Goal: Task Accomplishment & Management: Manage account settings

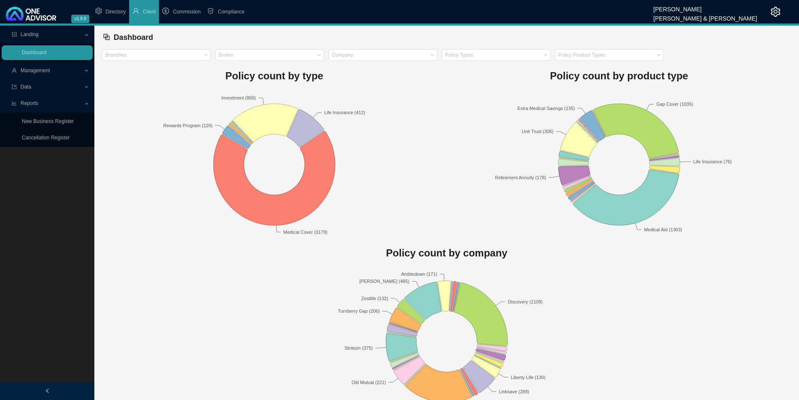
click at [36, 101] on span "Reports" at bounding box center [30, 103] width 18 height 6
click at [36, 103] on span "Reports" at bounding box center [30, 103] width 18 height 6
click at [47, 73] on span "Management" at bounding box center [35, 71] width 29 height 6
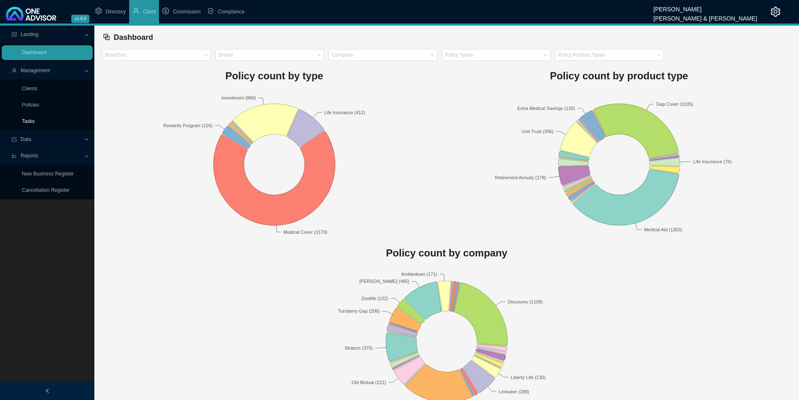
click at [35, 123] on link "Tasks" at bounding box center [28, 121] width 13 height 6
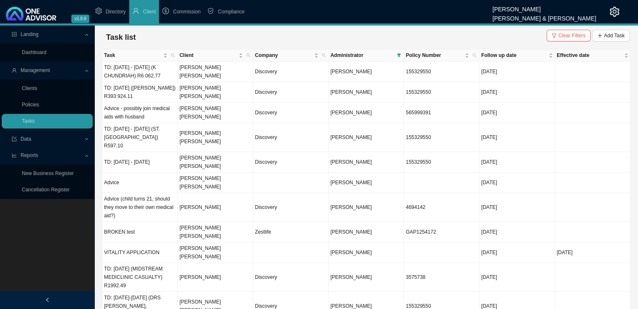
click at [619, 29] on div "Task list Clear Filters Add Task" at bounding box center [366, 37] width 527 height 17
click at [615, 36] on span "Add Task" at bounding box center [614, 35] width 21 height 8
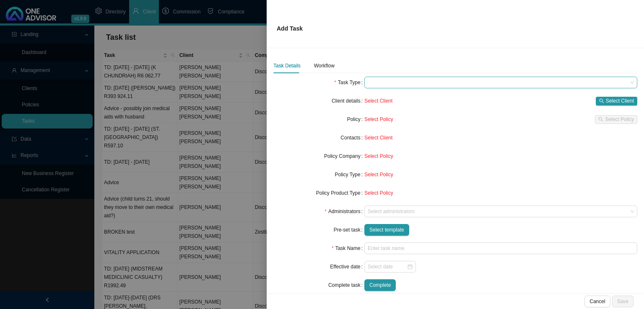
click at [397, 80] on span at bounding box center [501, 82] width 266 height 11
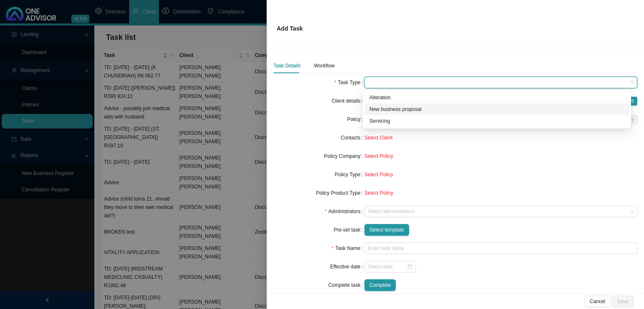
click at [392, 105] on div "New business proposal" at bounding box center [496, 109] width 255 height 8
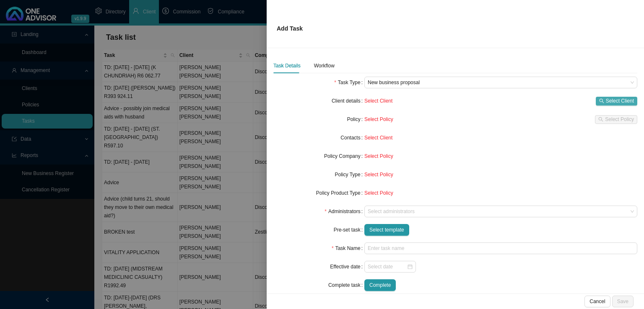
click at [616, 100] on span "Select Client" at bounding box center [620, 101] width 28 height 8
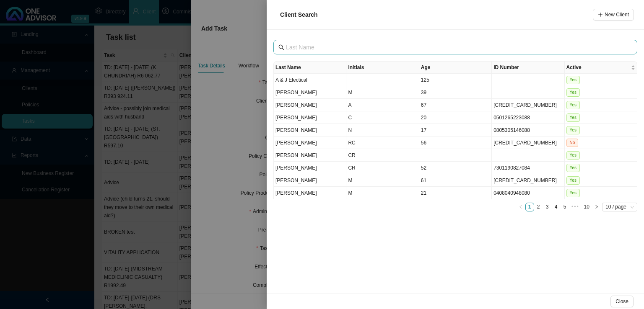
click at [310, 52] on span at bounding box center [455, 47] width 364 height 15
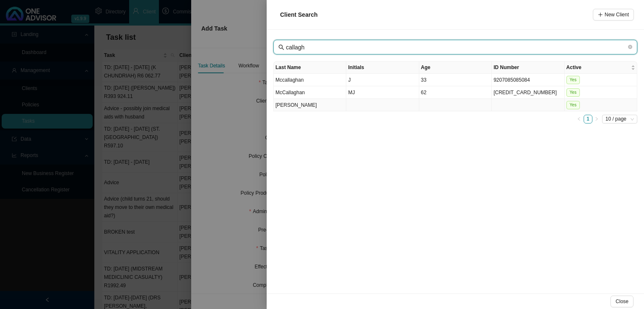
type input "callagh"
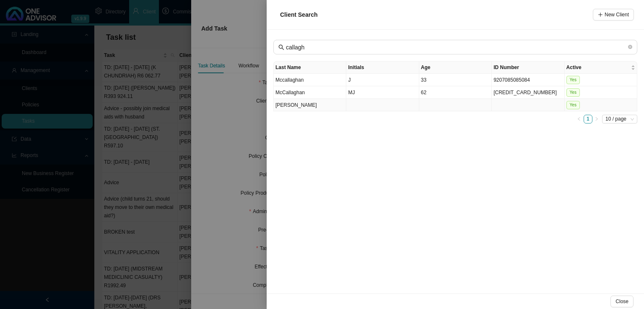
click at [309, 108] on td "[PERSON_NAME]" at bounding box center [310, 105] width 73 height 13
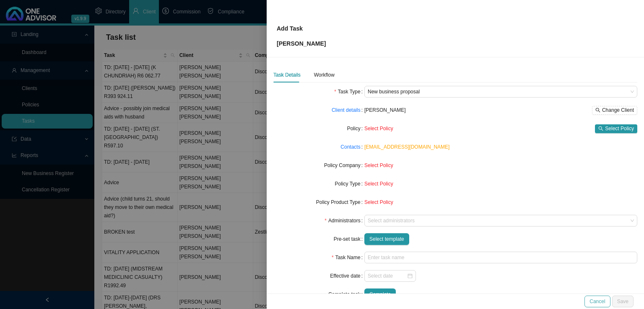
click at [594, 304] on span "Cancel" at bounding box center [597, 302] width 16 height 8
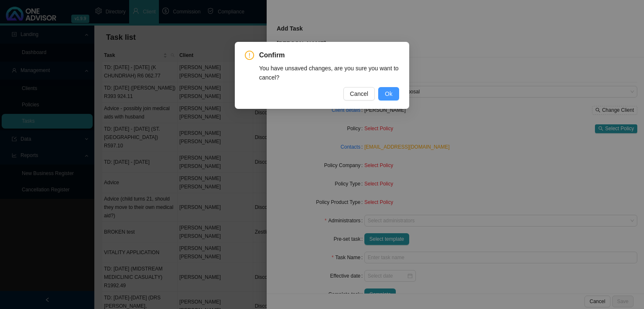
click at [392, 88] on button "Ok" at bounding box center [388, 93] width 21 height 13
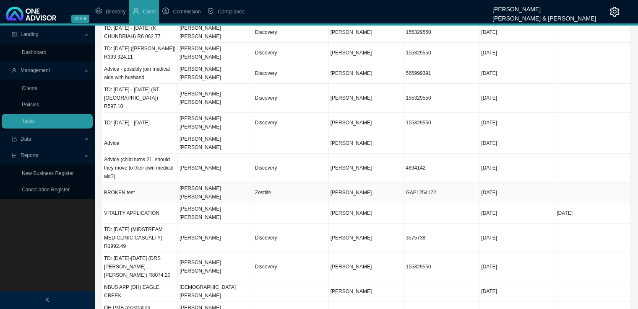
scroll to position [82, 0]
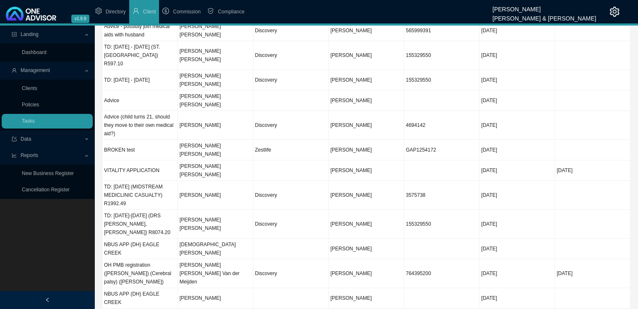
click at [220, 309] on td "[PERSON_NAME]" at bounding box center [215, 315] width 75 height 12
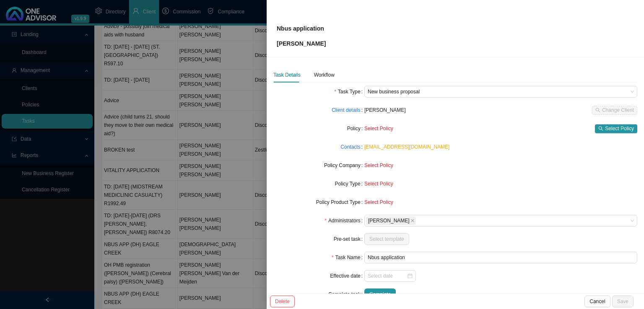
click at [324, 67] on div "Task Details Workflow Task Type New business proposal Client details [PERSON_NA…" at bounding box center [455, 175] width 377 height 236
click at [324, 76] on div "Workflow" at bounding box center [324, 75] width 21 height 8
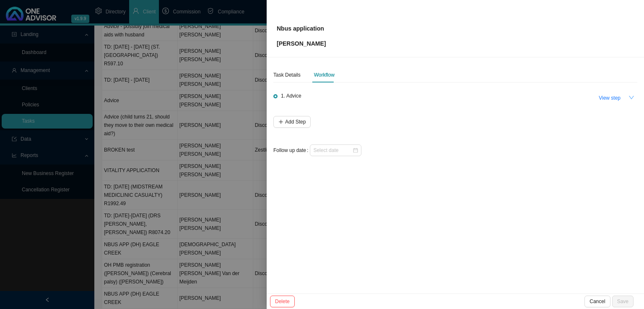
click at [635, 97] on button "button" at bounding box center [632, 98] width 12 height 12
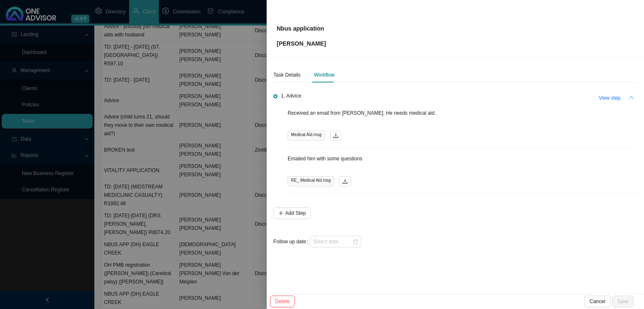
click at [635, 97] on button "button" at bounding box center [632, 98] width 12 height 12
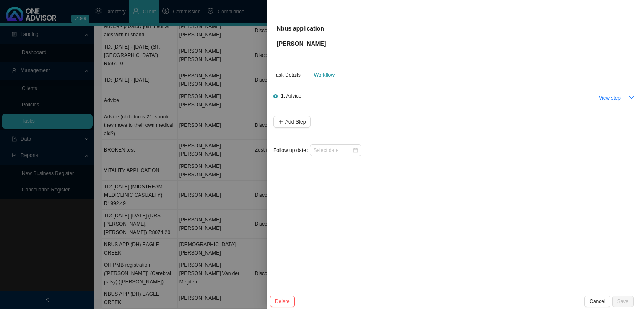
click at [172, 247] on div at bounding box center [322, 154] width 644 height 309
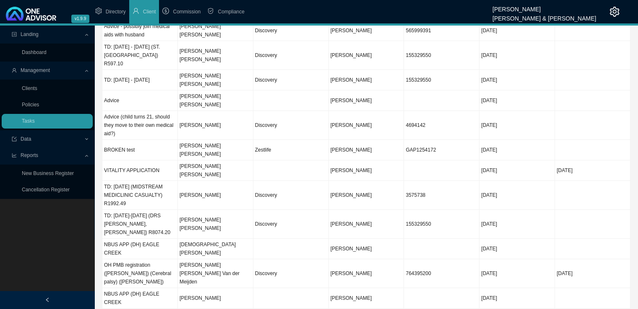
click at [217, 309] on td "[PERSON_NAME]" at bounding box center [215, 315] width 75 height 12
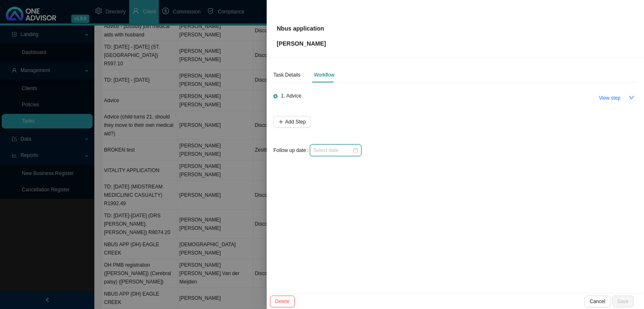
click at [315, 153] on input at bounding box center [332, 150] width 39 height 8
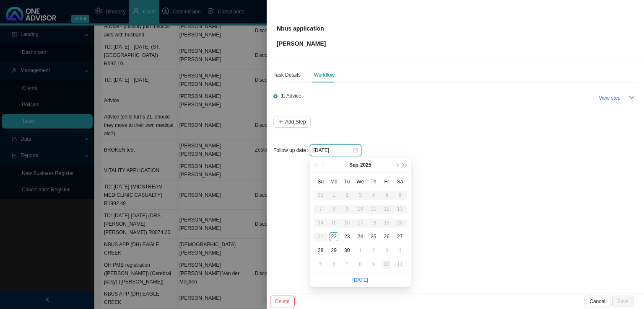
type input "[DATE]"
click at [361, 281] on link "[DATE]" at bounding box center [360, 281] width 16 height 6
type input "[DATE]"
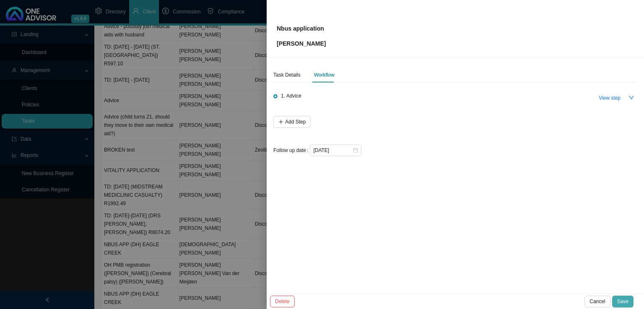
click at [623, 301] on span "Save" at bounding box center [622, 302] width 11 height 8
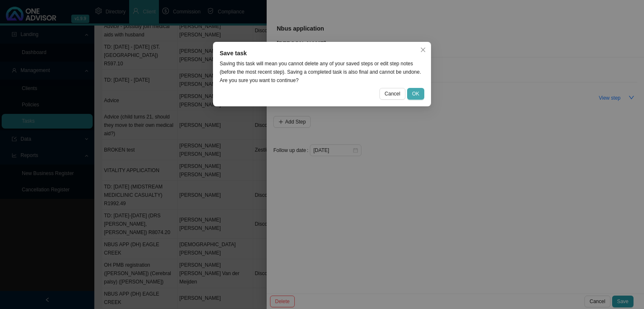
click at [414, 98] on button "OK" at bounding box center [415, 94] width 17 height 12
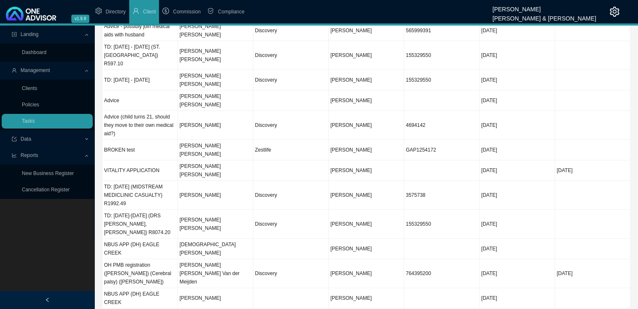
click at [222, 309] on td "[PERSON_NAME]" at bounding box center [215, 315] width 75 height 12
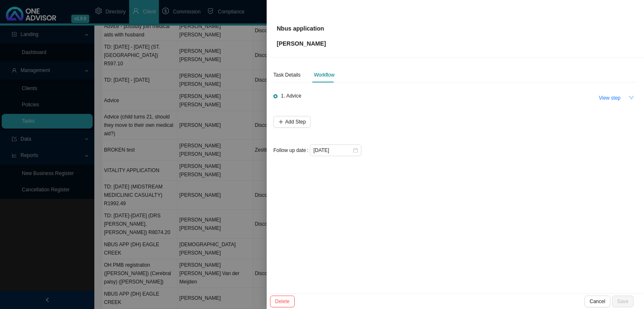
click at [636, 95] on button "button" at bounding box center [632, 98] width 12 height 12
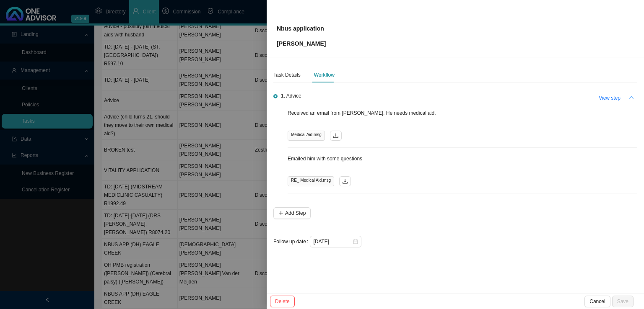
click at [634, 96] on button "button" at bounding box center [632, 98] width 12 height 12
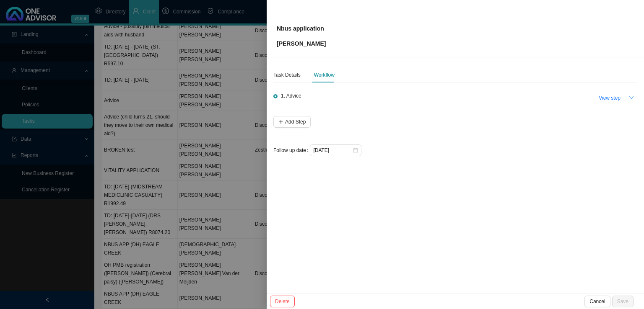
click at [632, 98] on icon "down" at bounding box center [631, 97] width 5 height 3
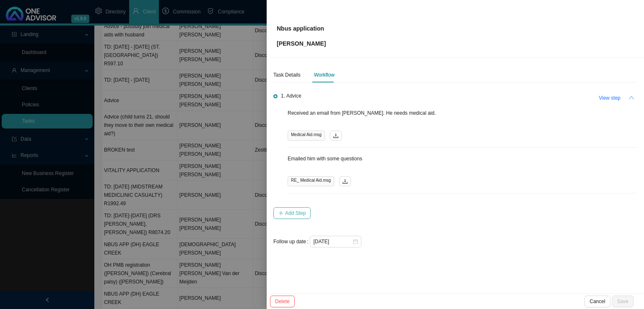
click at [303, 209] on span "Add Step" at bounding box center [295, 213] width 21 height 8
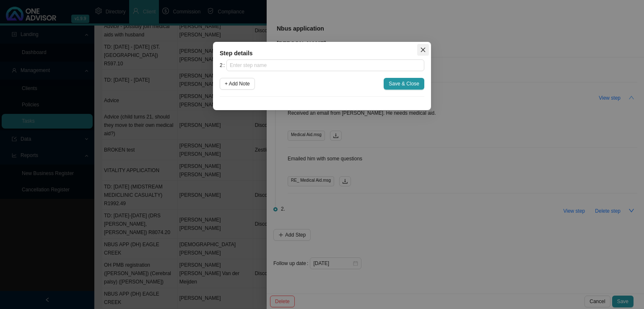
click at [419, 48] on span "Close" at bounding box center [423, 50] width 12 height 6
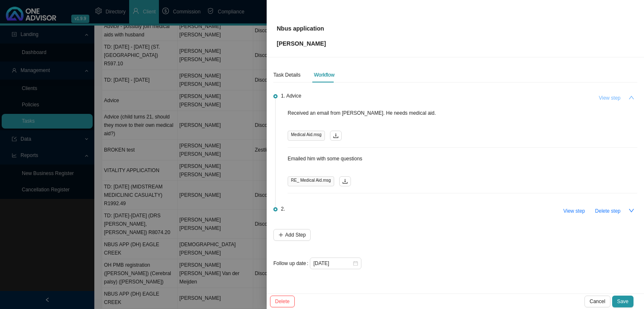
click at [612, 97] on span "View step" at bounding box center [610, 98] width 22 height 8
type input "Advice"
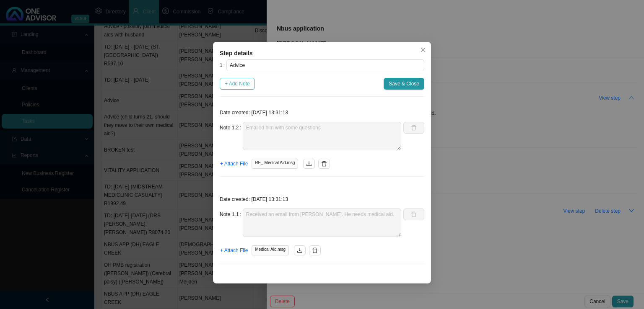
click at [246, 85] on span "+ Add Note" at bounding box center [237, 84] width 25 height 8
type textarea "Emailed him with some questions"
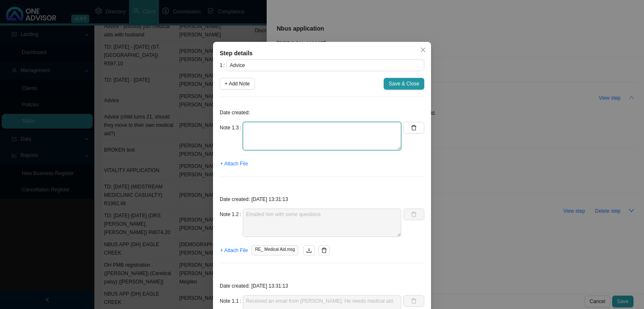
drag, startPoint x: 270, startPoint y: 138, endPoint x: 282, endPoint y: 119, distance: 22.6
click at [270, 137] on textarea at bounding box center [322, 136] width 158 height 29
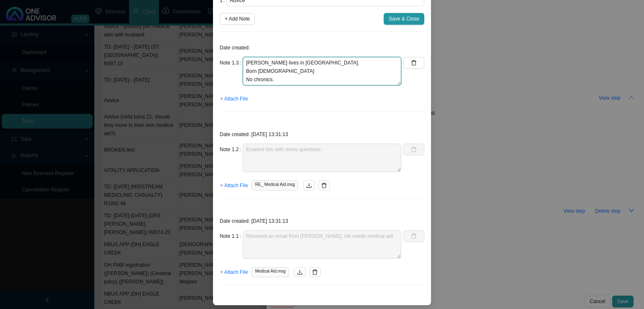
scroll to position [67, 0]
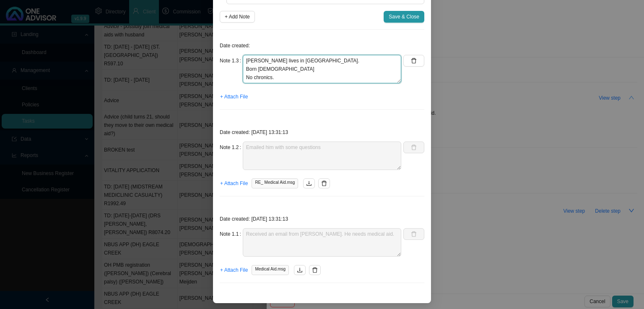
type textarea "[PERSON_NAME] lives in [GEOGRAPHIC_DATA]. Born [DEMOGRAPHIC_DATA] No chronics."
click at [405, 15] on span "Save & Close" at bounding box center [404, 17] width 31 height 8
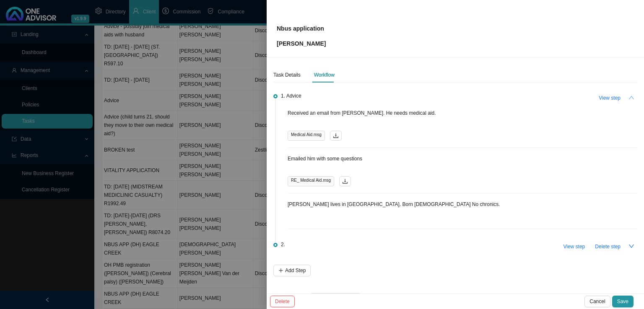
scroll to position [24, 0]
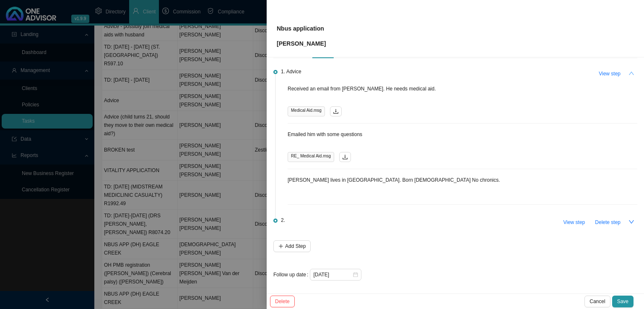
click at [626, 74] on button "button" at bounding box center [632, 74] width 12 height 12
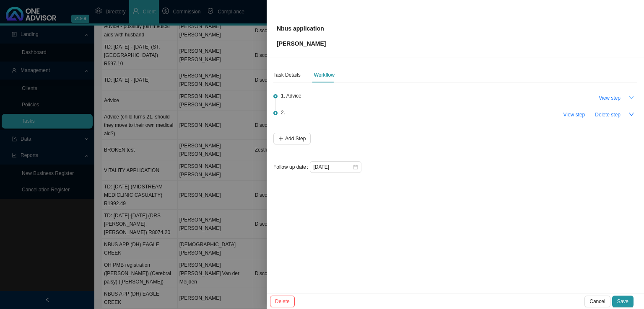
scroll to position [0, 0]
click at [569, 114] on span "View step" at bounding box center [574, 115] width 22 height 8
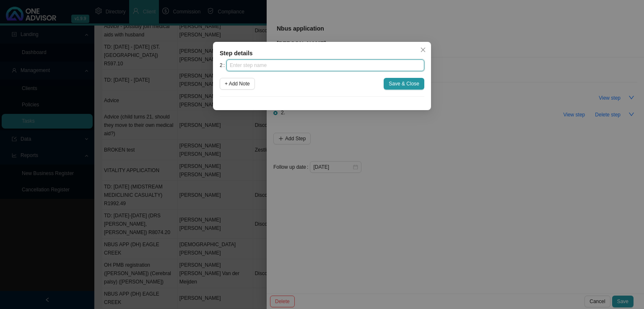
click at [280, 67] on input "text" at bounding box center [325, 66] width 198 height 12
type input "Recommendation"
click at [244, 84] on span "+ Add Note" at bounding box center [237, 84] width 25 height 8
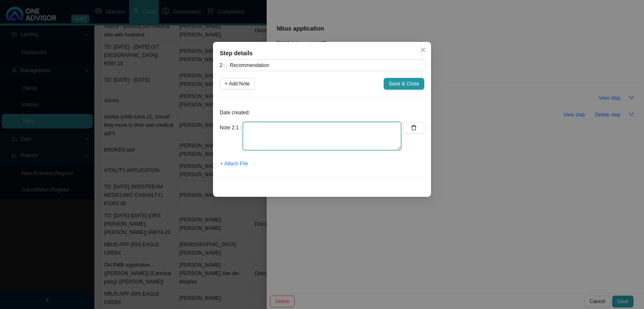
click at [257, 128] on textarea at bounding box center [322, 136] width 158 height 29
type textarea "Emailed a recommendation to [PERSON_NAME]."
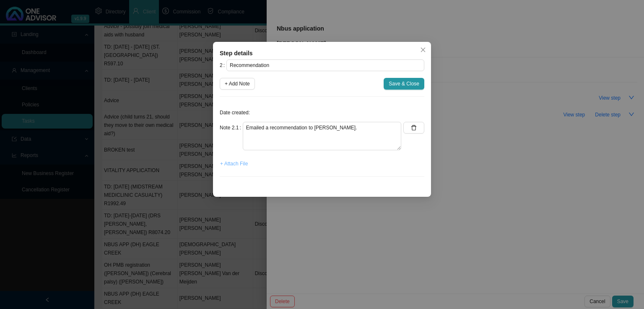
click at [233, 163] on span "+ Attach File" at bounding box center [234, 164] width 28 height 8
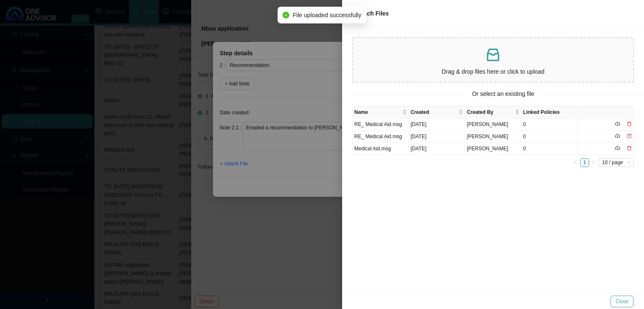
drag, startPoint x: 617, startPoint y: 304, endPoint x: 605, endPoint y: 308, distance: 13.1
click at [617, 305] on span "Close" at bounding box center [621, 302] width 13 height 8
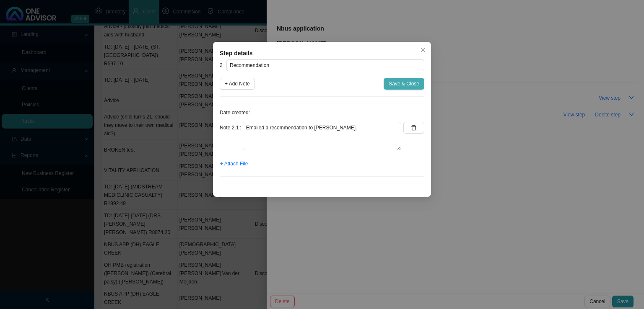
click at [391, 78] on button "Save & Close" at bounding box center [404, 84] width 41 height 12
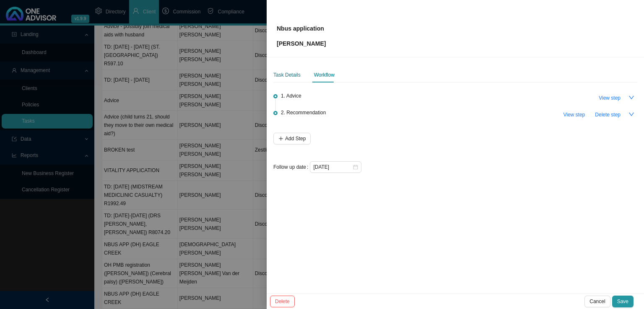
click at [291, 73] on div "Task Details" at bounding box center [286, 75] width 27 height 8
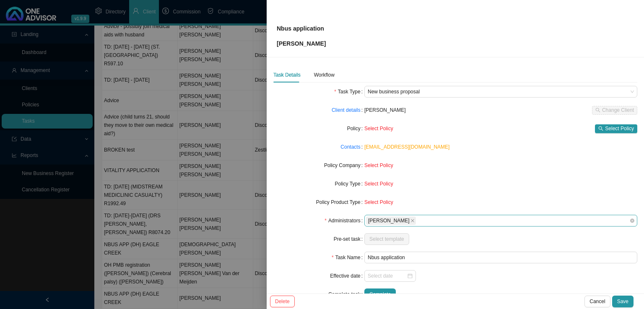
click at [418, 219] on div "[PERSON_NAME]" at bounding box center [497, 221] width 262 height 10
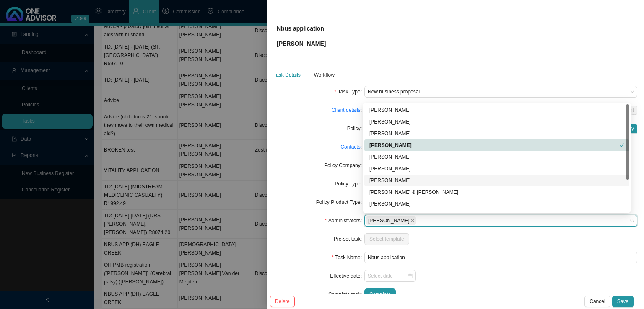
scroll to position [45, 0]
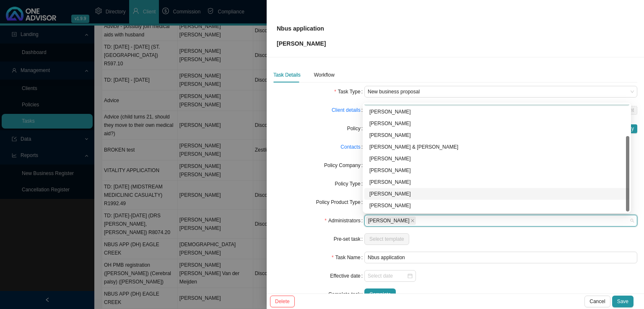
click at [396, 194] on div "[PERSON_NAME]" at bounding box center [496, 194] width 255 height 8
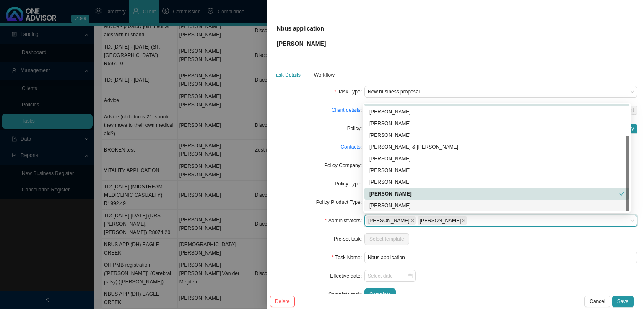
click at [514, 292] on div "Complete" at bounding box center [500, 295] width 273 height 12
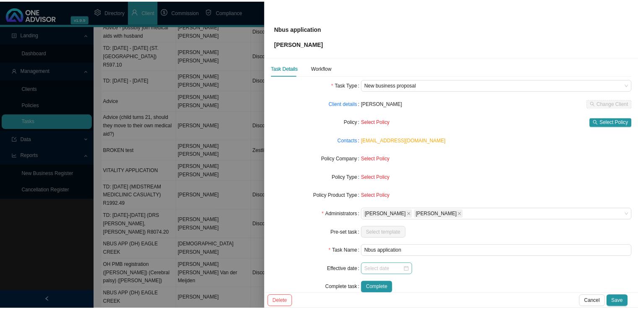
scroll to position [0, 0]
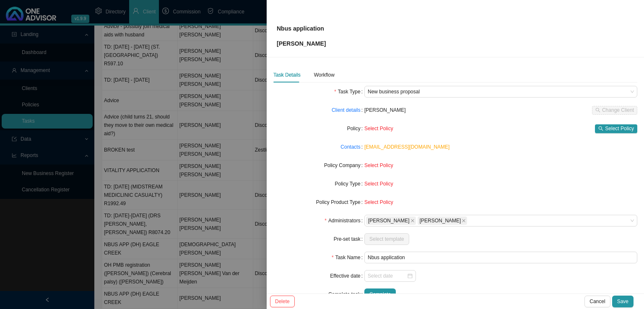
drag, startPoint x: 309, startPoint y: 75, endPoint x: 366, endPoint y: 85, distance: 58.3
click at [311, 75] on div "Task Details Workflow" at bounding box center [303, 75] width 61 height 15
click at [323, 73] on div "Workflow" at bounding box center [324, 75] width 21 height 8
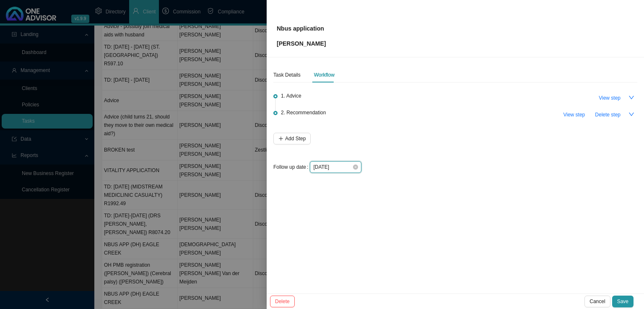
click at [322, 169] on input "[DATE]" at bounding box center [332, 167] width 39 height 8
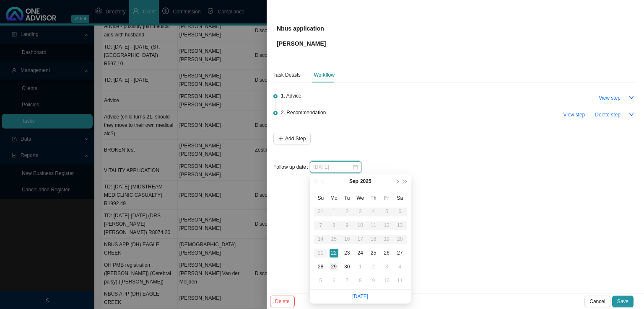
type input "[DATE]"
drag, startPoint x: 331, startPoint y: 267, endPoint x: 374, endPoint y: 276, distance: 43.7
click at [332, 267] on div "29" at bounding box center [334, 267] width 9 height 9
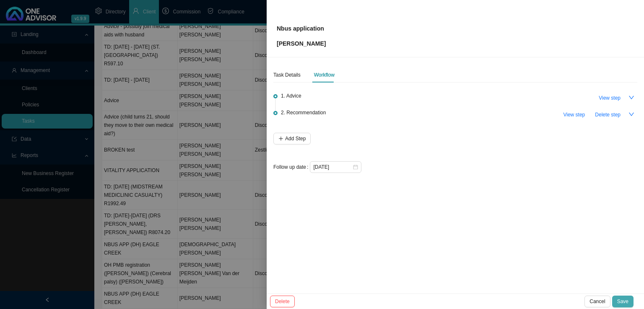
click at [627, 302] on span "Save" at bounding box center [622, 302] width 11 height 8
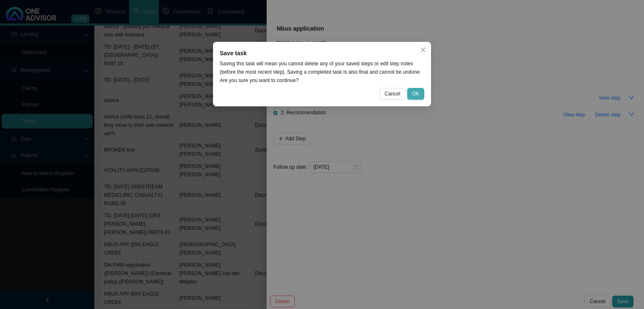
click at [416, 98] on span "OK" at bounding box center [415, 94] width 7 height 8
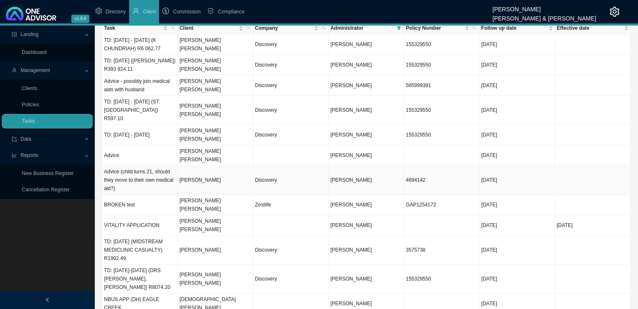
scroll to position [42, 0]
